Goal: Navigation & Orientation: Find specific page/section

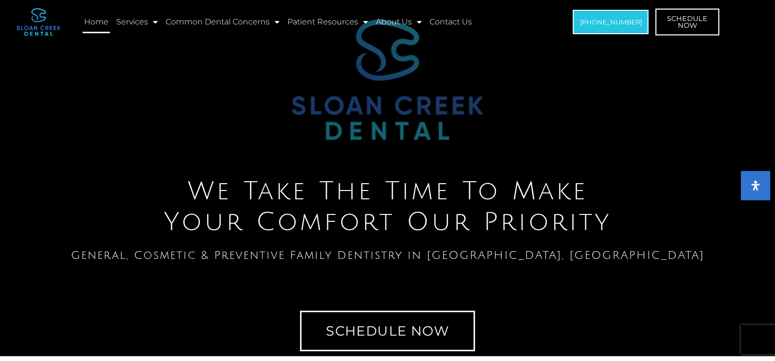
click at [678, 22] on span "Schedule Now" at bounding box center [688, 22] width 41 height 14
click at [459, 24] on link "Contact Us" at bounding box center [450, 22] width 45 height 22
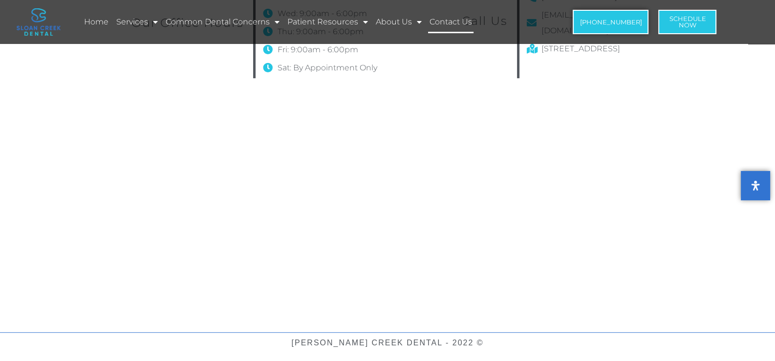
scroll to position [690, 0]
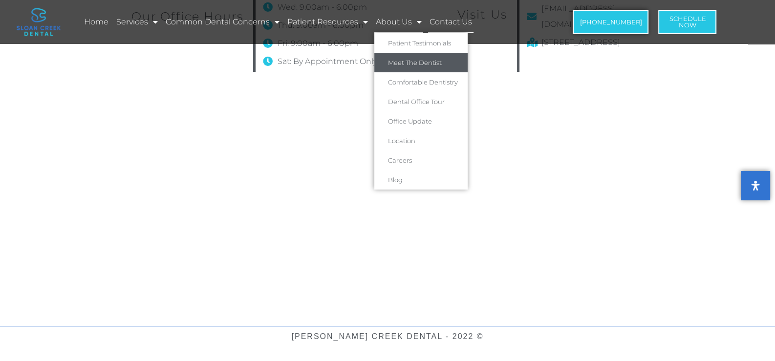
click at [407, 61] on link "Meet The Dentist" at bounding box center [420, 63] width 93 height 20
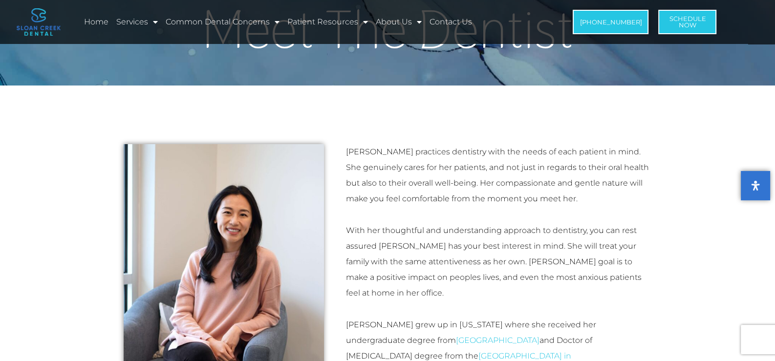
scroll to position [48, 0]
